Goal: Task Accomplishment & Management: Use online tool/utility

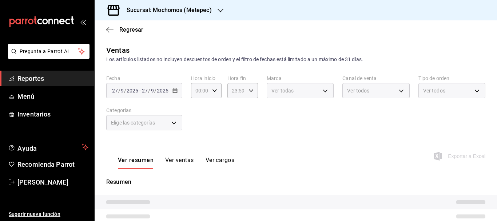
type input "c9cbc288-c827-488d-81f5-370afefb1912,46081463-7037-4dd2-a9ab-e56ff6a8fa7c,bf958…"
type input "2365f74e-aa6b-4392-bdf2-72765591bddf"
type input "PARROT,UBER_EATS,RAPPI,DIDI_FOOD,ONLINE"
type input "3a236ed8-2e24-47ca-8e59-ead494492482,da8509e8-5fca-4f62-958e-973104937870,EXTER…"
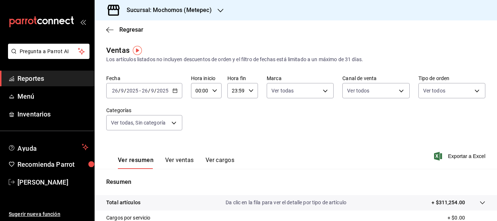
click at [134, 96] on div "[DATE] [DATE] - [DATE] [DATE]" at bounding box center [144, 90] width 76 height 15
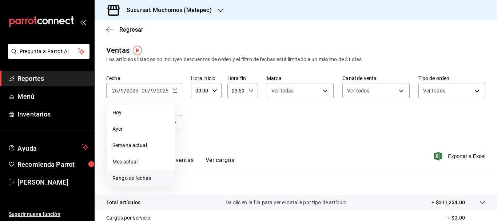
click at [134, 177] on span "Rango de fechas" at bounding box center [141, 178] width 56 height 8
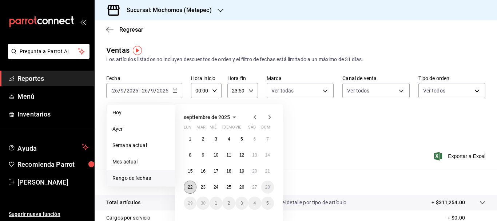
click at [191, 188] on abbr "22" at bounding box center [190, 187] width 5 height 5
click at [254, 184] on button "27" at bounding box center [254, 187] width 13 height 13
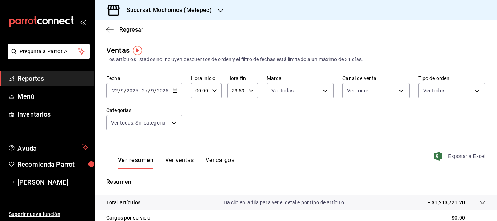
click at [456, 155] on span "Exportar a Excel" at bounding box center [461, 156] width 50 height 9
